Goal: Information Seeking & Learning: Learn about a topic

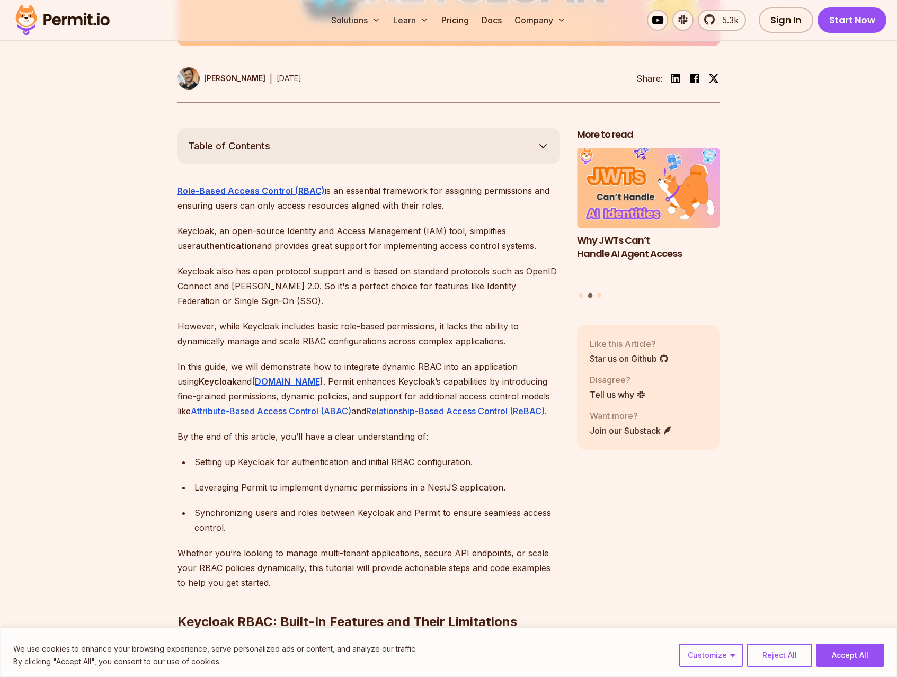
click at [499, 455] on div "Setting up Keycloak for authentication and initial RBAC configuration." at bounding box center [378, 462] width 366 height 15
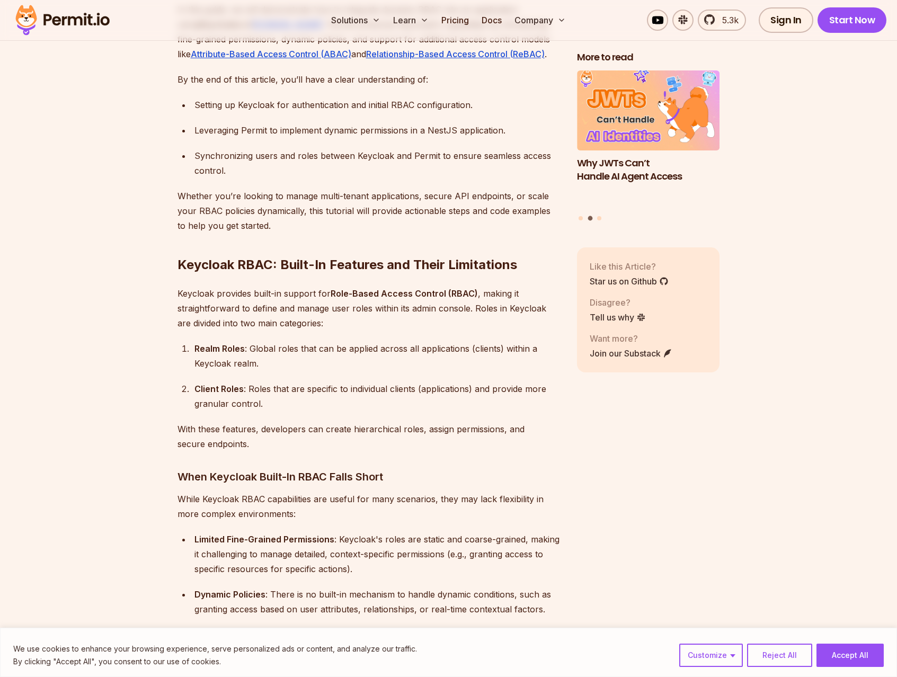
drag, startPoint x: 596, startPoint y: 442, endPoint x: 589, endPoint y: 439, distance: 7.4
click at [552, 428] on p "With these features, developers can create hierarchical roles, assign permissio…" at bounding box center [369, 437] width 383 height 30
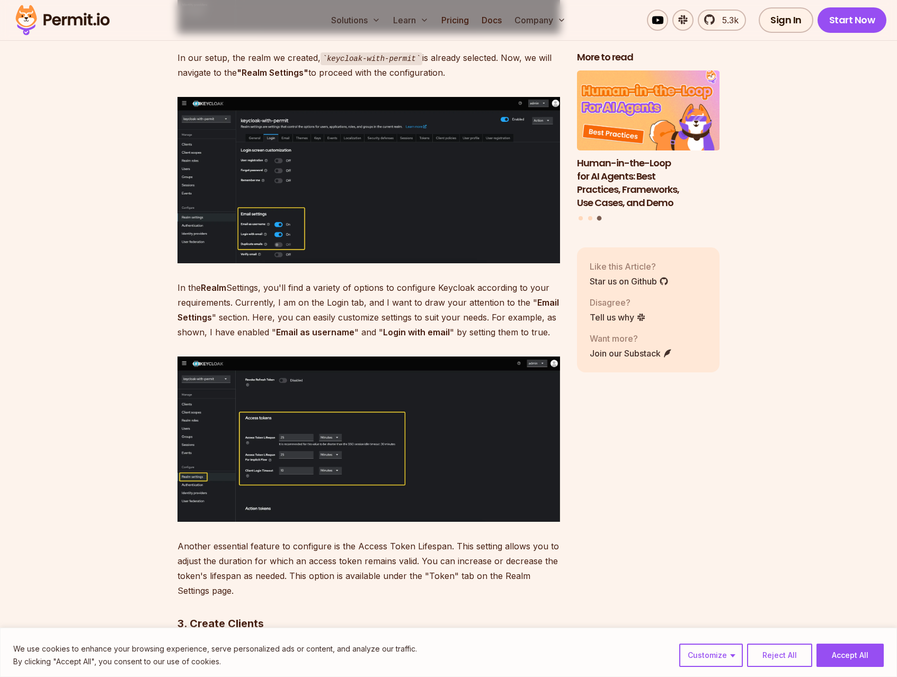
scroll to position [3557, 0]
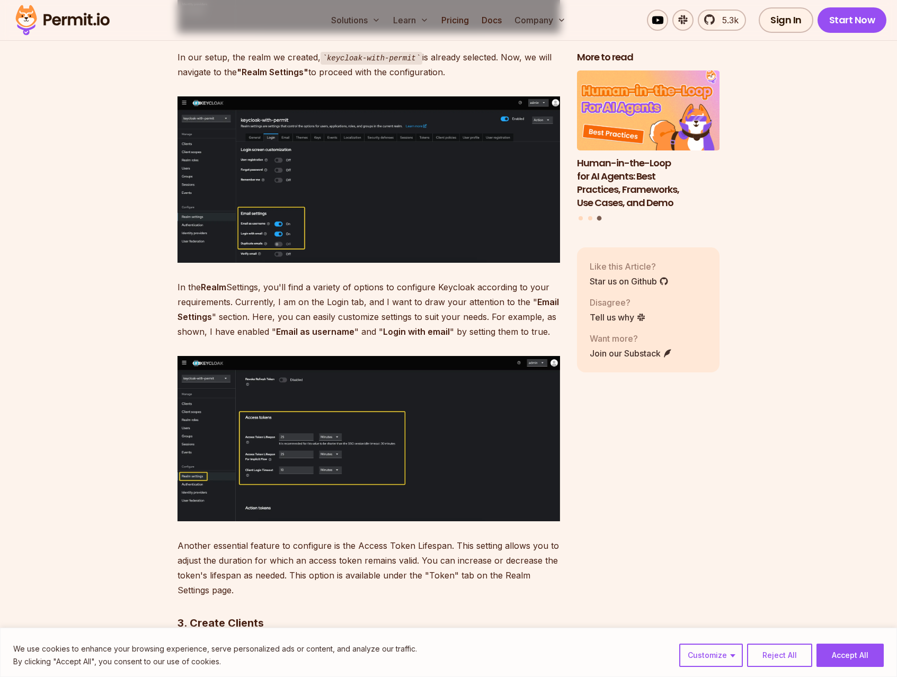
click at [347, 212] on img at bounding box center [369, 179] width 383 height 166
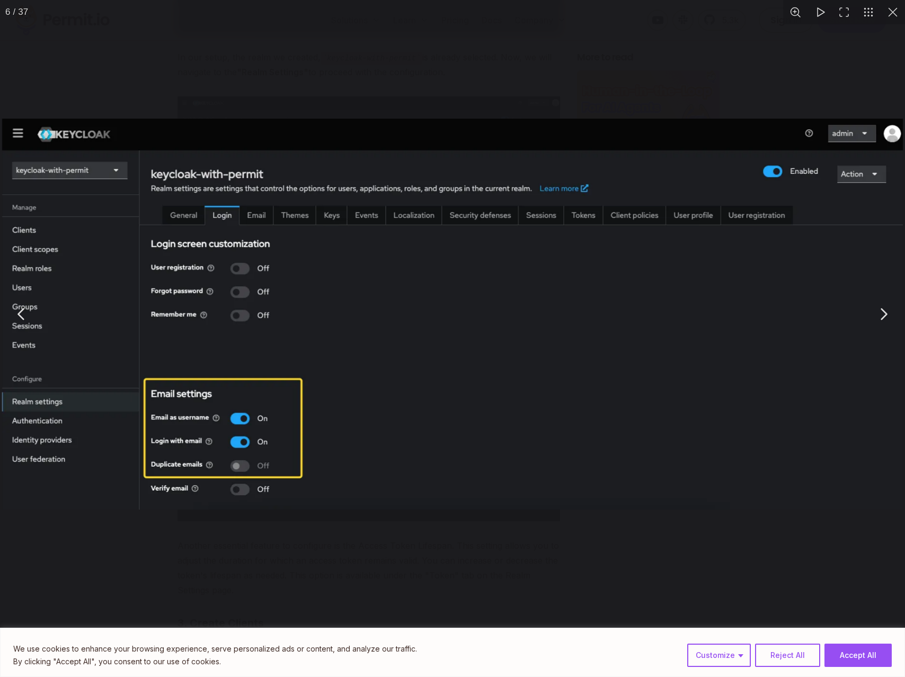
click at [622, 559] on div "You can close this modal content with the ESC key" at bounding box center [452, 314] width 905 height 629
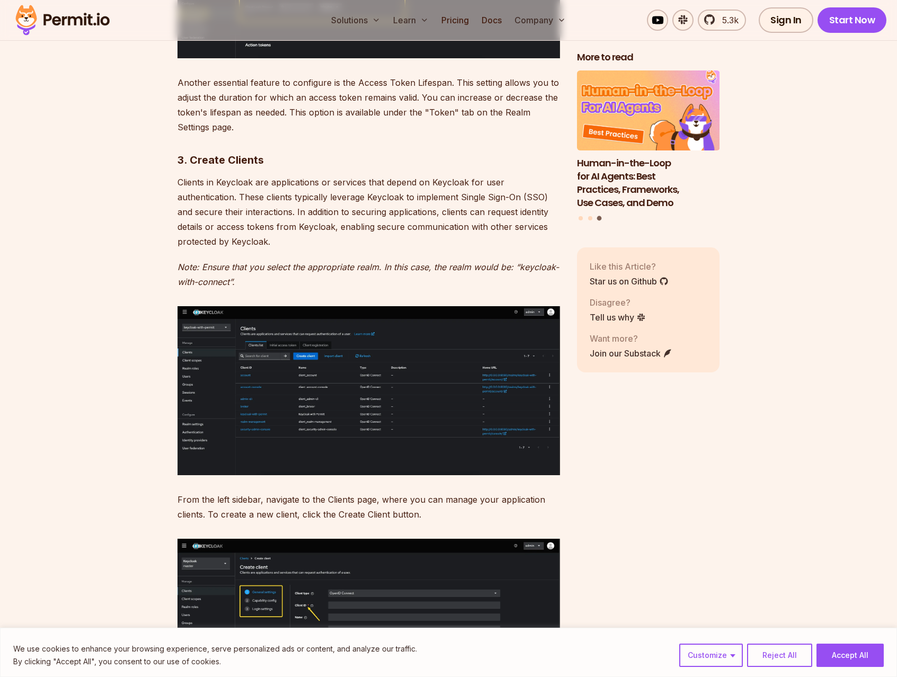
scroll to position [4051, 0]
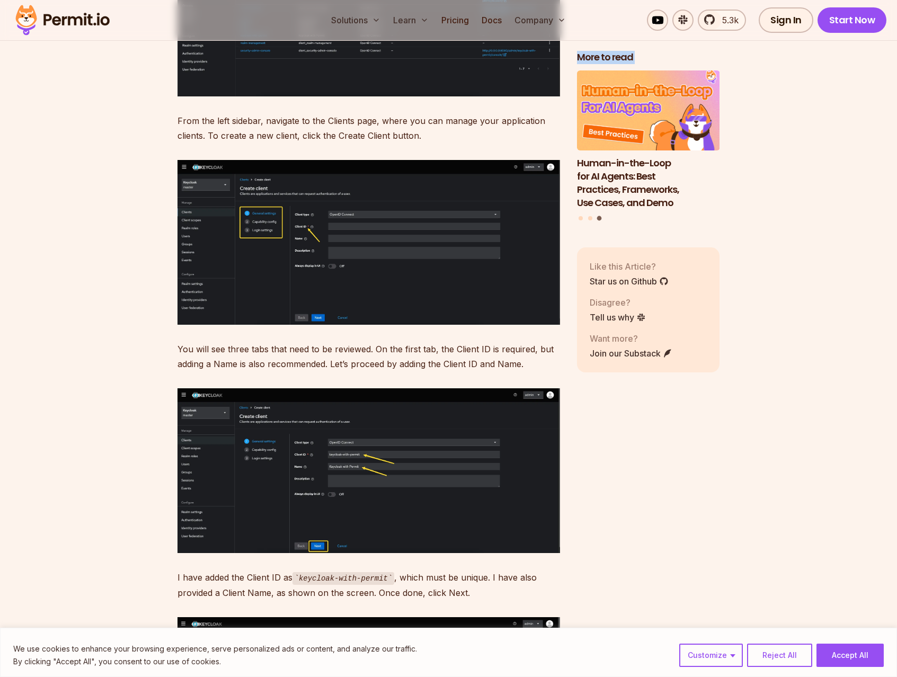
click at [422, 275] on img at bounding box center [369, 242] width 383 height 165
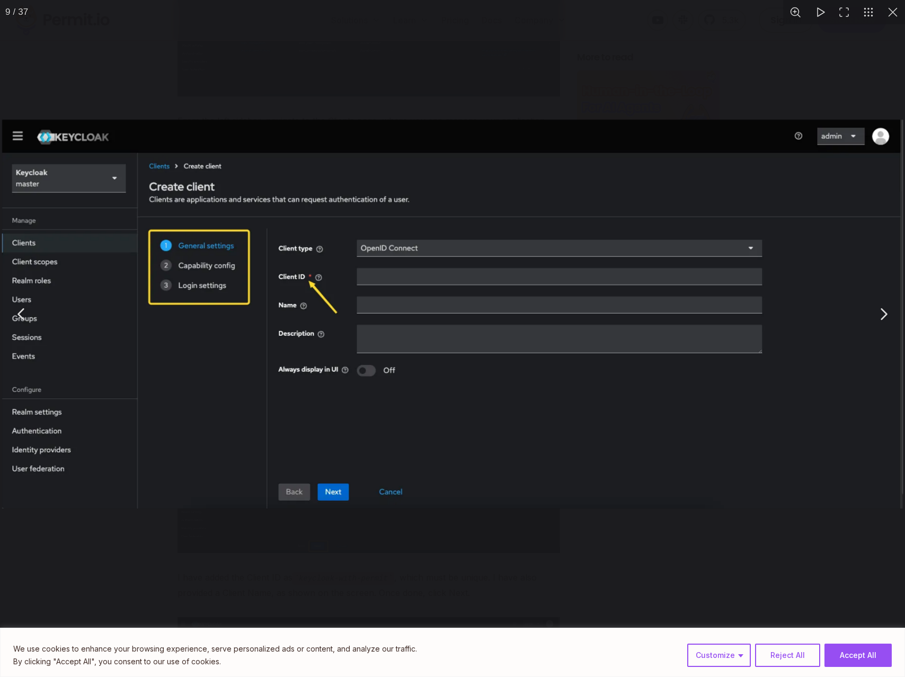
click at [660, 549] on div "You can close this modal content with the ESC key" at bounding box center [452, 314] width 905 height 629
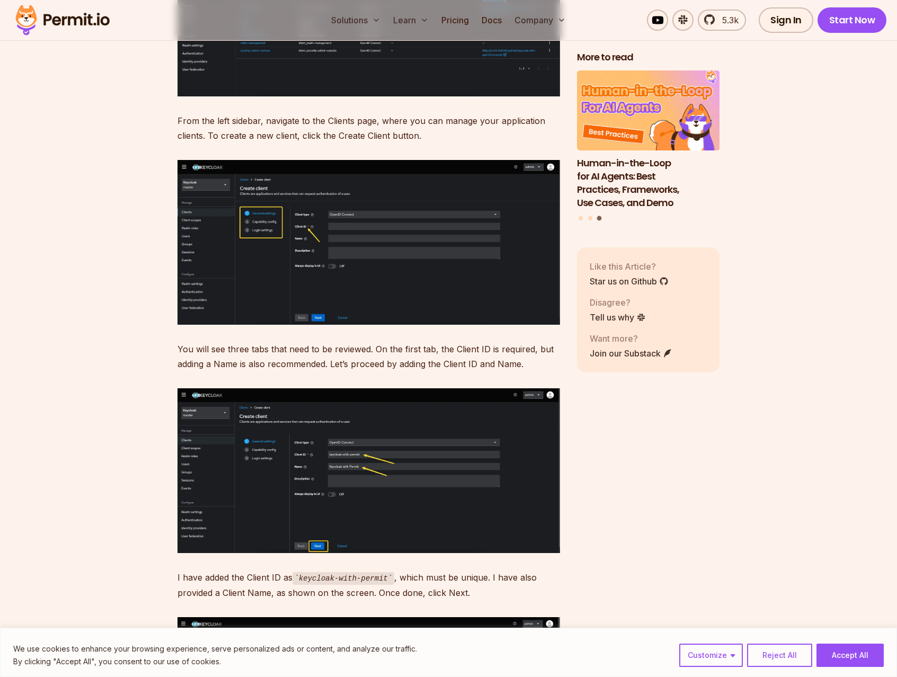
click at [452, 517] on img at bounding box center [369, 471] width 383 height 165
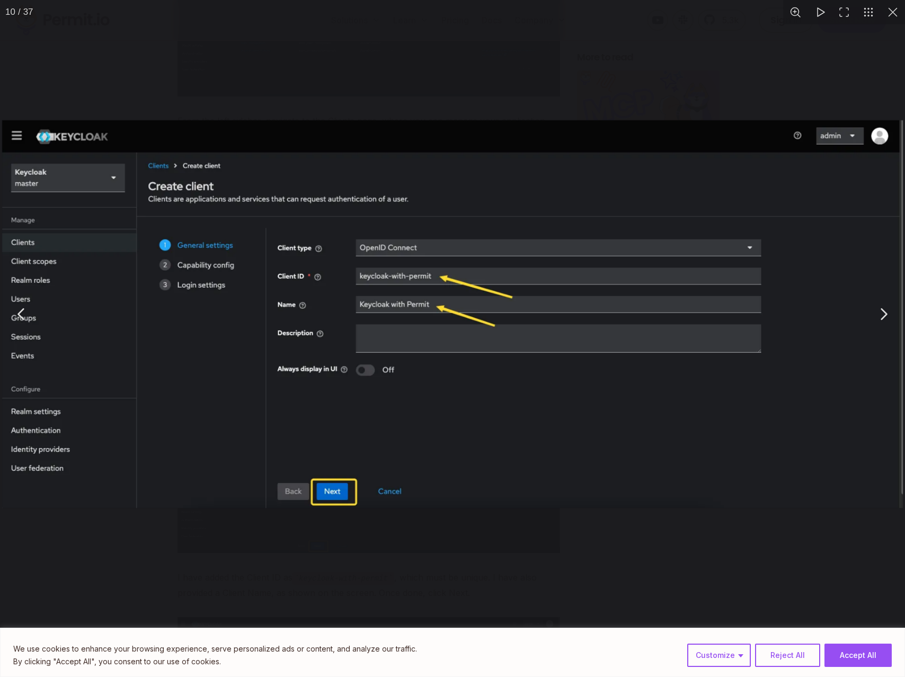
click at [701, 591] on div "You can close this modal content with the ESC key" at bounding box center [452, 314] width 905 height 629
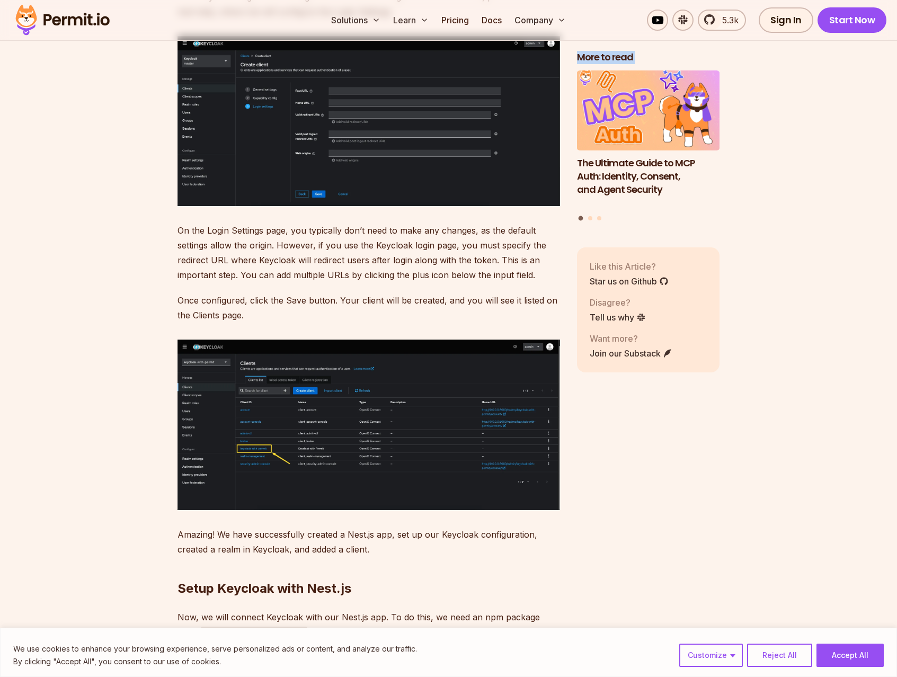
scroll to position [5251, 0]
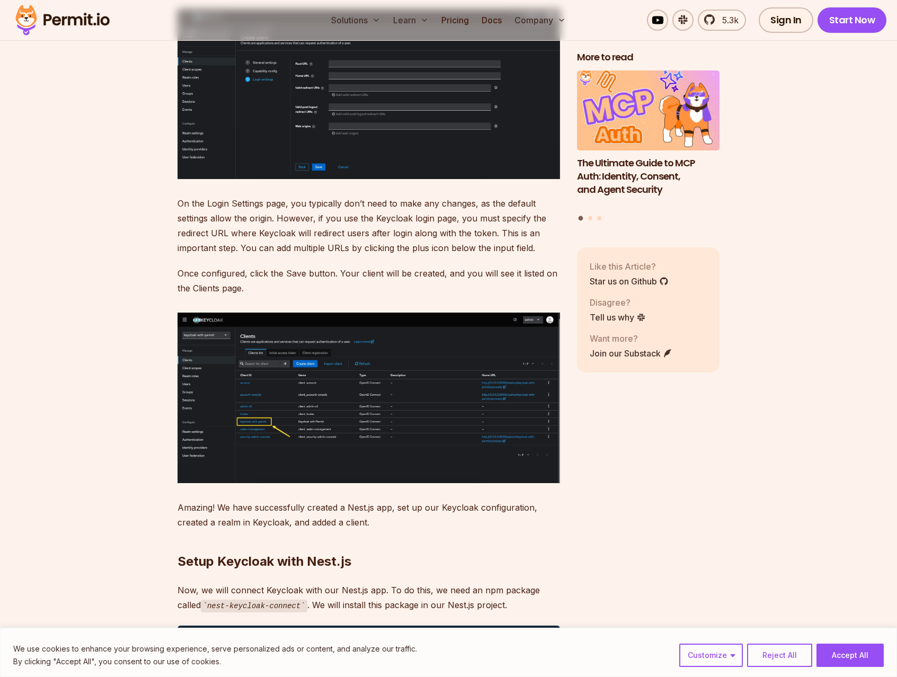
click at [539, 511] on h2 "Setup Keycloak with Nest.js" at bounding box center [369, 540] width 383 height 59
click at [297, 377] on img at bounding box center [369, 398] width 383 height 171
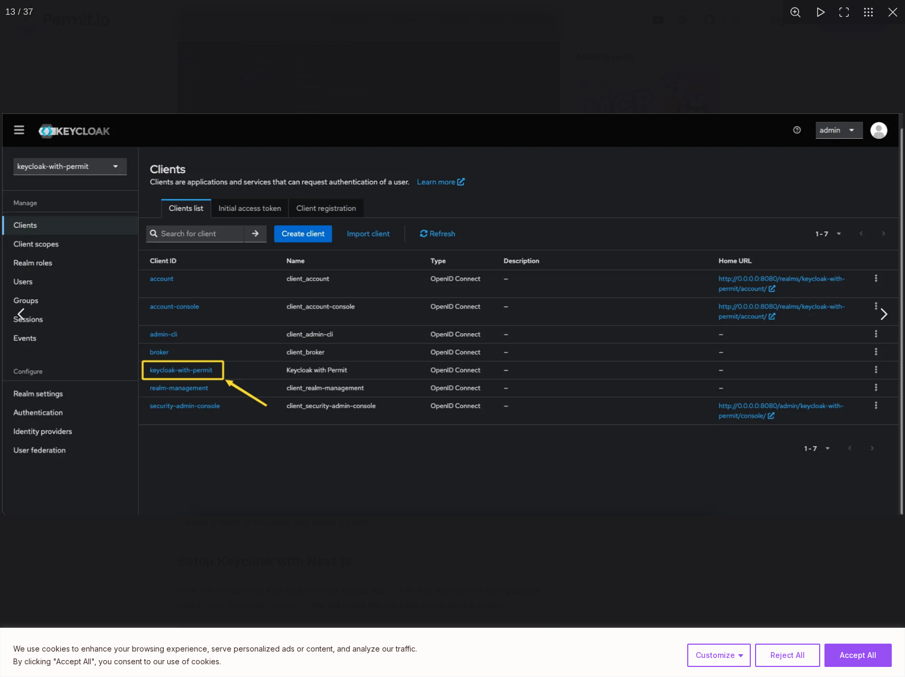
click at [674, 560] on div "You can close this modal content with the ESC key" at bounding box center [452, 314] width 905 height 629
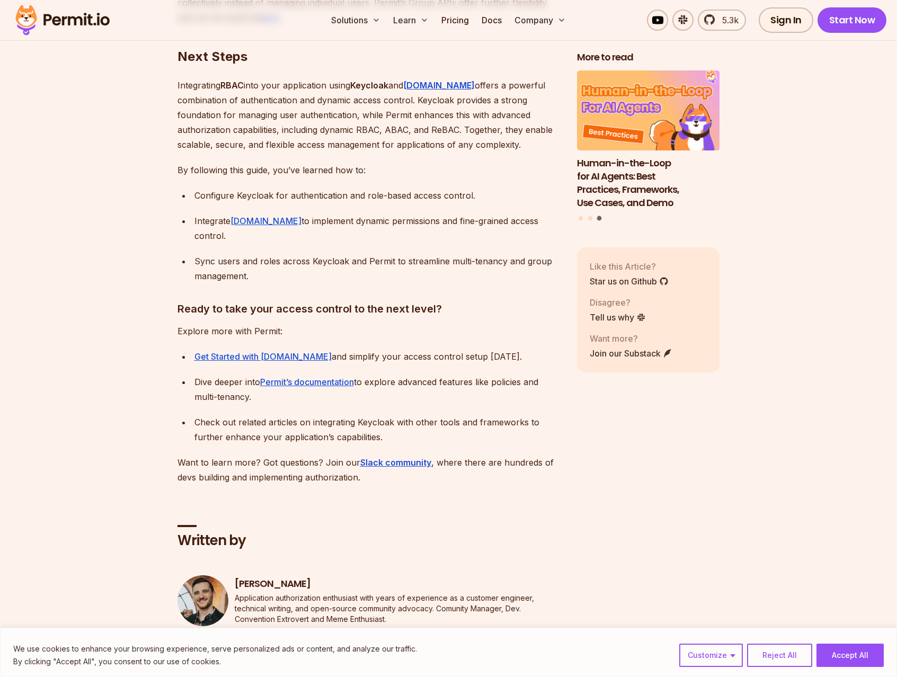
scroll to position [16116, 0]
